Goal: Information Seeking & Learning: Learn about a topic

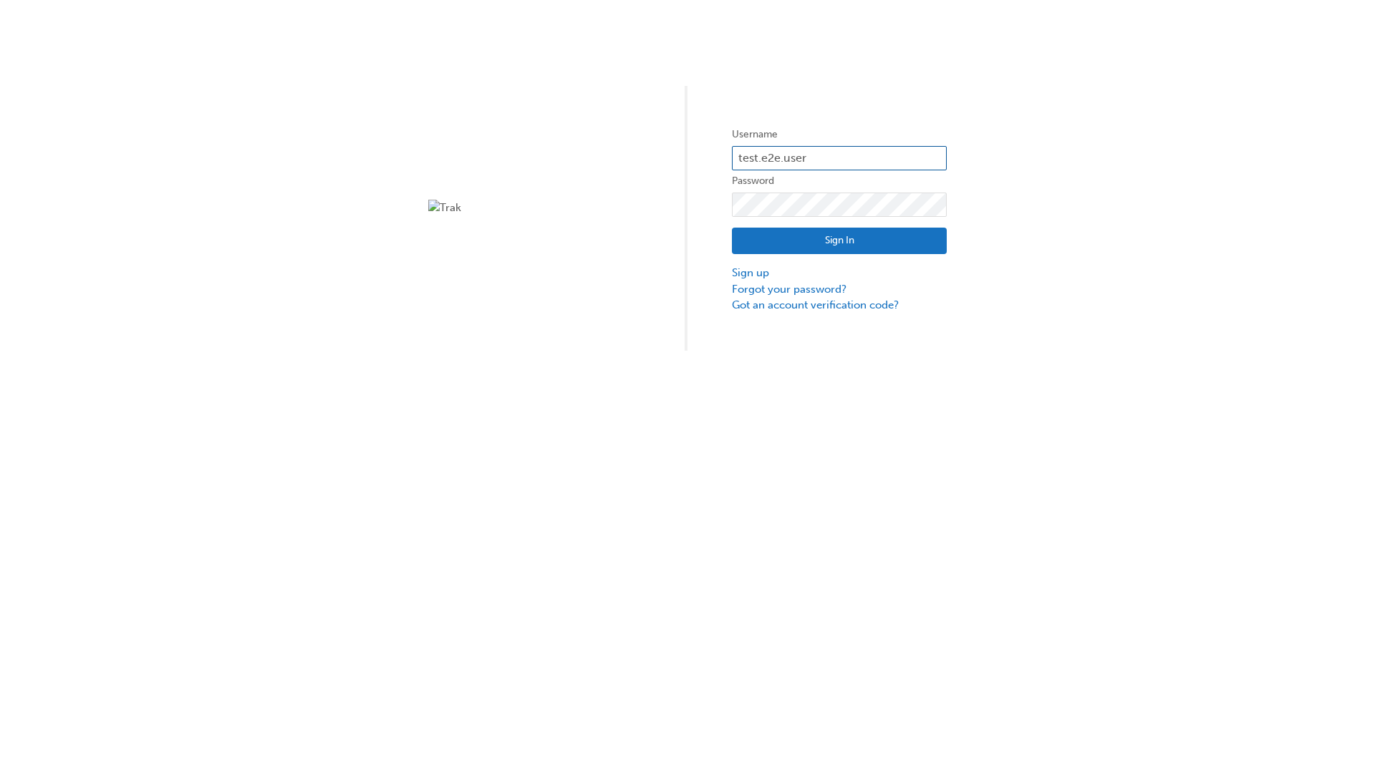
type input "test.e2e.user14"
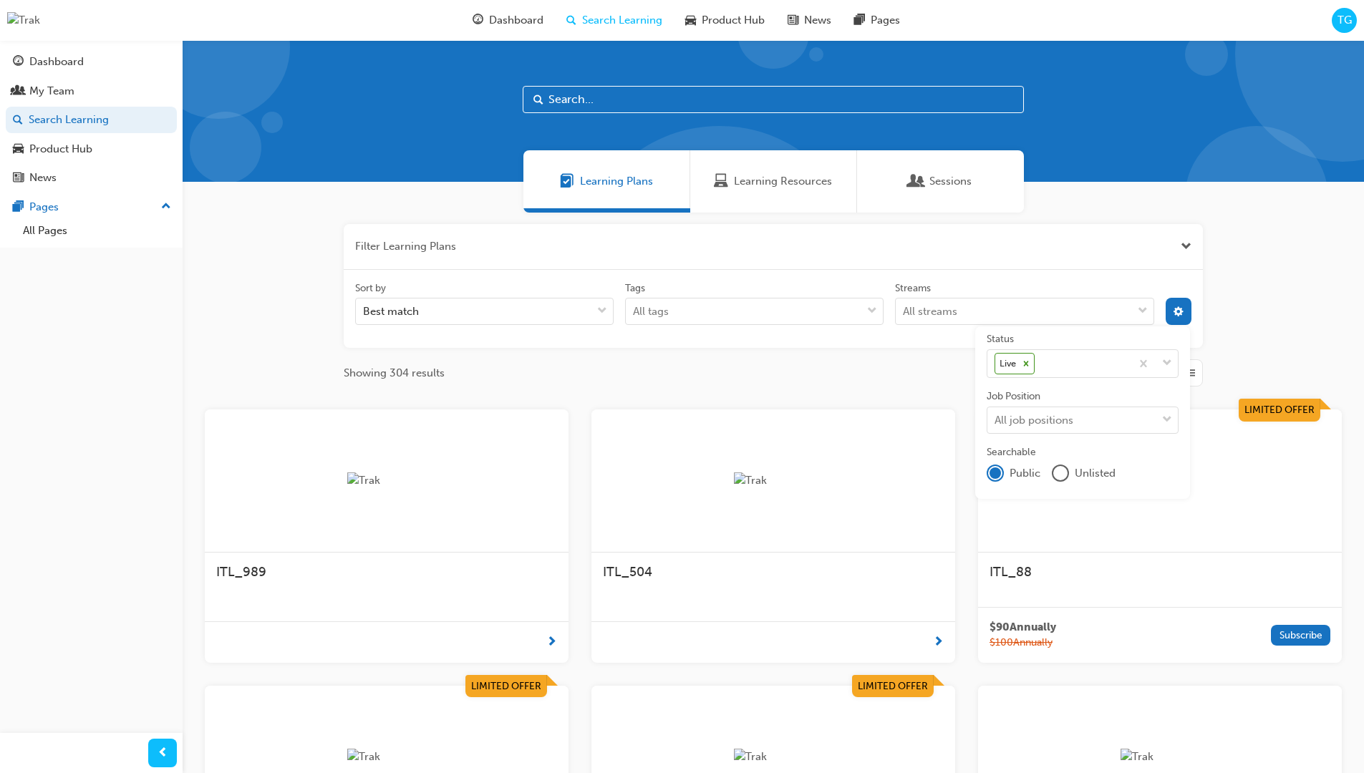
scroll to position [258, 0]
